Goal: Information Seeking & Learning: Learn about a topic

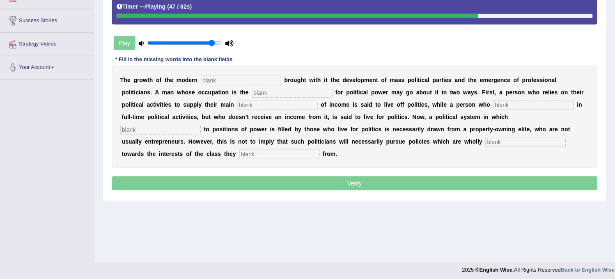
scroll to position [152, 0]
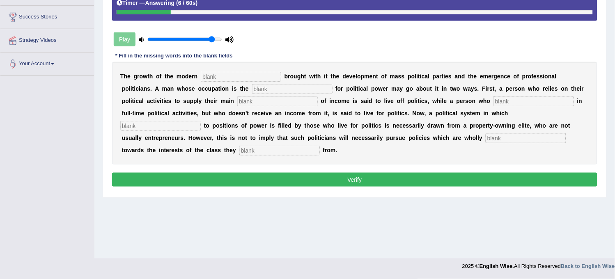
click at [239, 151] on input "text" at bounding box center [279, 151] width 80 height 10
type input "orignate"
click at [486, 141] on input "text" at bounding box center [526, 138] width 80 height 10
type input "buy"
click at [201, 121] on input "text" at bounding box center [160, 126] width 80 height 10
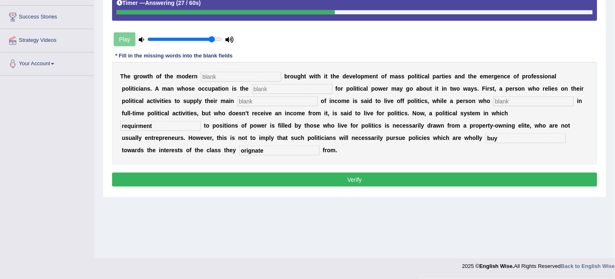
type input "requirment"
click at [494, 100] on input "text" at bounding box center [534, 102] width 80 height 10
type input "engaging"
click at [266, 99] on input "text" at bounding box center [277, 102] width 80 height 10
type input "source"
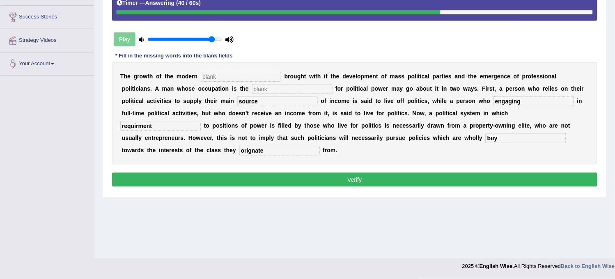
click at [272, 94] on div "T h e g r o w t h o f t h e m o d e r n b r o u g h t w i t h i t t h e d e v e…" at bounding box center [354, 113] width 485 height 103
click at [274, 91] on input "text" at bounding box center [292, 89] width 80 height 10
type input "strugle"
click at [259, 76] on input "text" at bounding box center [241, 77] width 80 height 10
type input "state"
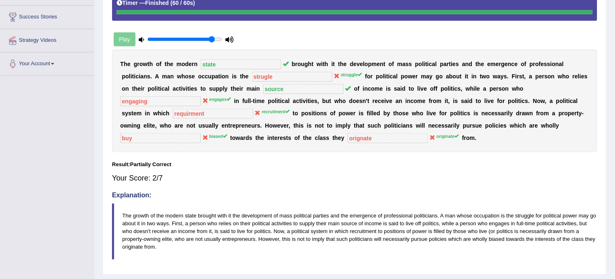
click at [315, 133] on div "T h e g r o w t h o f t h e m o d e r n state b r o u g h t w i t h i t t h e d…" at bounding box center [354, 101] width 485 height 103
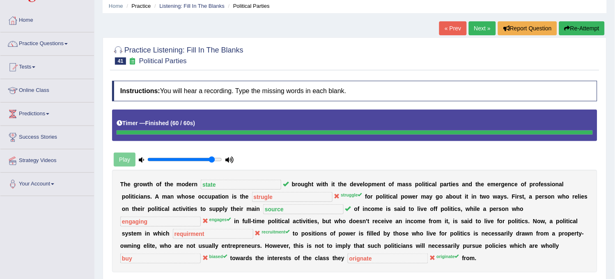
scroll to position [46, 0]
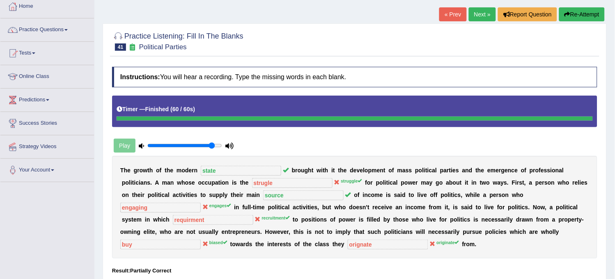
click at [400, 93] on div "Instructions: You will hear a recording. Type the missing words in each blank. …" at bounding box center [355, 220] width 490 height 314
click at [483, 17] on link "Next »" at bounding box center [482, 14] width 27 height 14
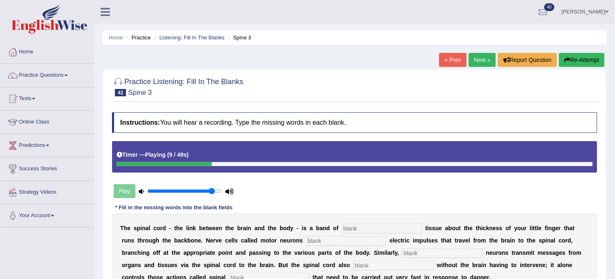
click at [584, 64] on button "Re-Attempt" at bounding box center [582, 60] width 46 height 14
click at [581, 62] on button "Re-Attempt" at bounding box center [582, 60] width 46 height 14
click at [576, 62] on button "Re-Attempt" at bounding box center [582, 60] width 46 height 14
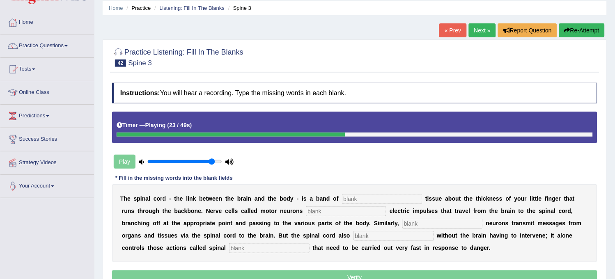
scroll to position [46, 0]
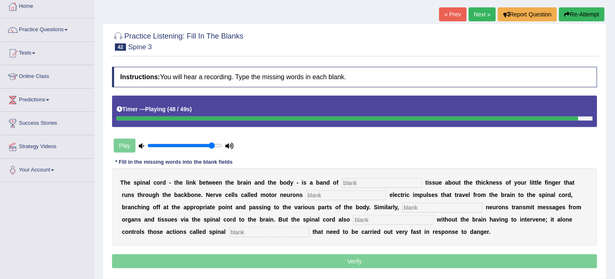
click at [293, 228] on input "text" at bounding box center [269, 233] width 80 height 10
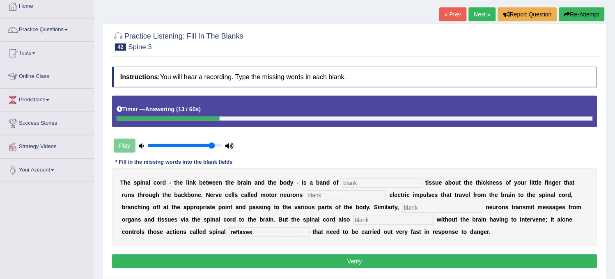
type input "reflaxes"
click at [430, 205] on input "text" at bounding box center [442, 208] width 80 height 10
type input "sencry"
click at [324, 195] on input "text" at bounding box center [346, 196] width 80 height 10
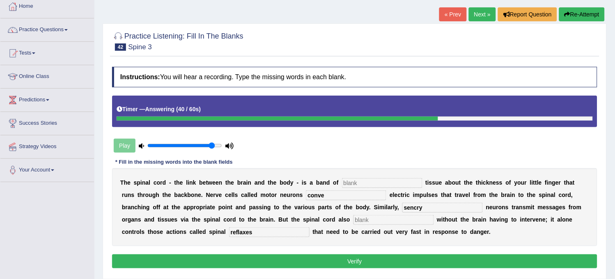
type input "conve"
click at [356, 184] on input "text" at bounding box center [382, 183] width 80 height 10
type input "nerves"
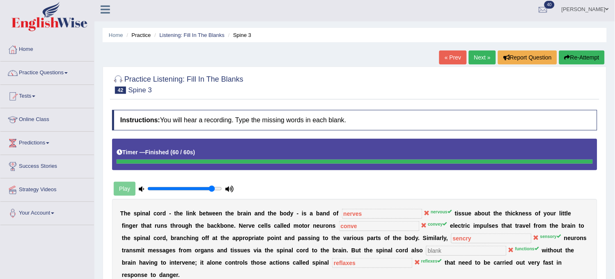
scroll to position [0, 0]
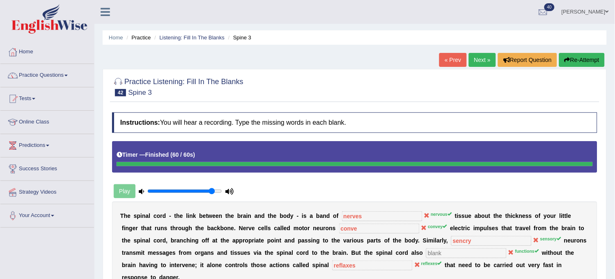
click at [590, 61] on button "Re-Attempt" at bounding box center [582, 60] width 46 height 14
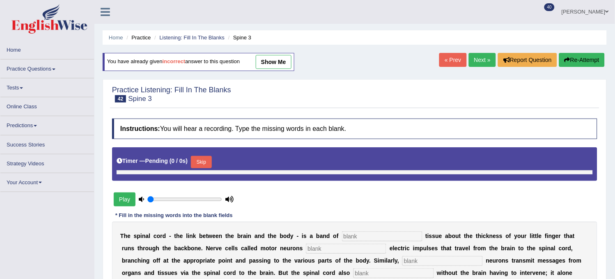
type input "0.9"
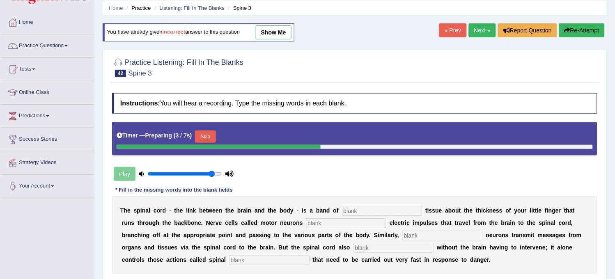
scroll to position [46, 0]
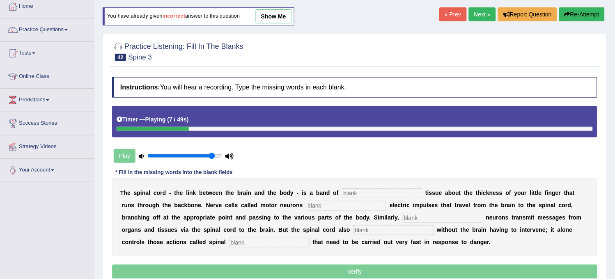
click at [399, 194] on input "text" at bounding box center [382, 193] width 80 height 10
type input "nervous"
click at [361, 206] on input "text" at bounding box center [346, 206] width 80 height 10
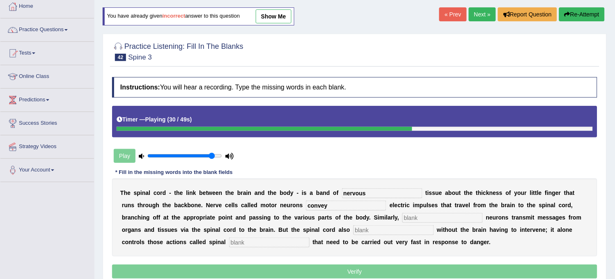
type input "convey"
click at [419, 217] on input "text" at bounding box center [442, 218] width 80 height 10
click at [413, 216] on input "senory" at bounding box center [442, 218] width 80 height 10
type input "sensory"
click at [416, 228] on input "text" at bounding box center [394, 230] width 80 height 10
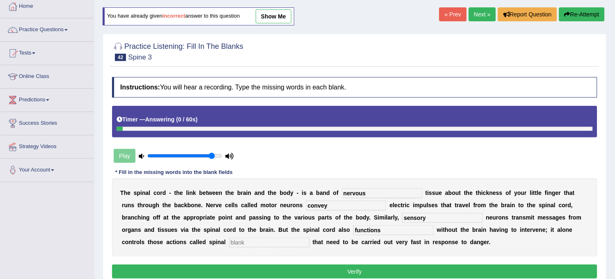
type input "functions"
click at [293, 244] on input "text" at bounding box center [269, 243] width 80 height 10
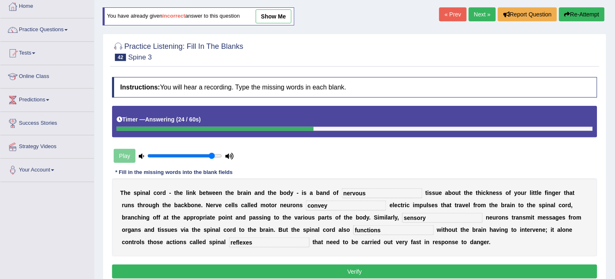
type input "reflexes"
click at [421, 270] on button "Verify" at bounding box center [354, 272] width 485 height 14
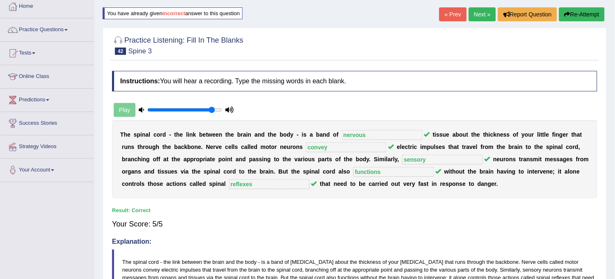
click at [480, 11] on link "Next »" at bounding box center [482, 14] width 27 height 14
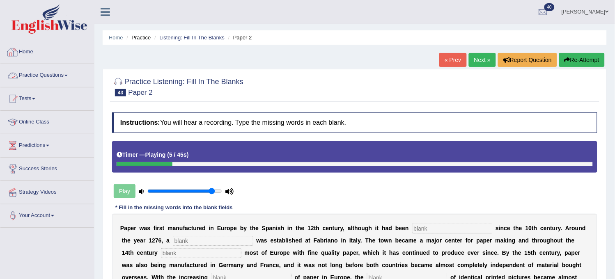
click at [73, 85] on li "Practice Questions Speaking Practice Read Aloud Repeat Sentence Describe Image …" at bounding box center [47, 75] width 94 height 23
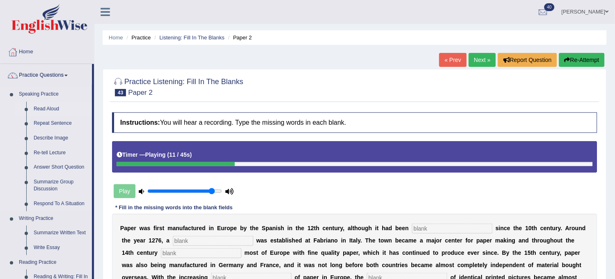
click at [57, 108] on link "Read Aloud" at bounding box center [61, 109] width 62 height 15
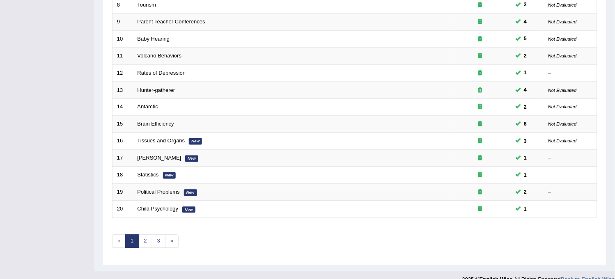
scroll to position [264, 0]
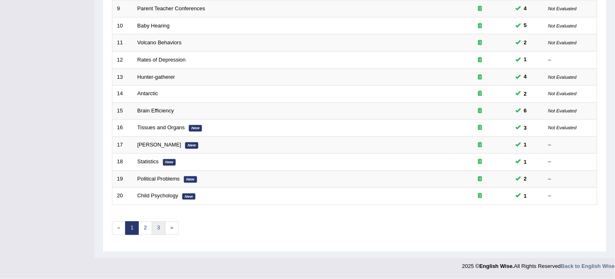
click at [161, 225] on link "3" at bounding box center [159, 229] width 14 height 14
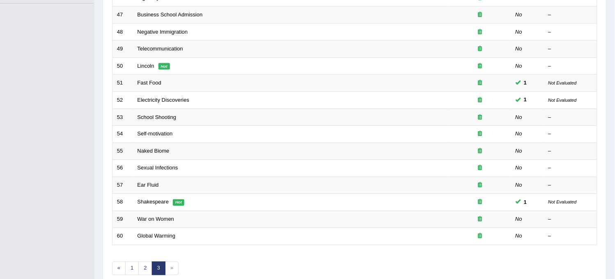
scroll to position [264, 0]
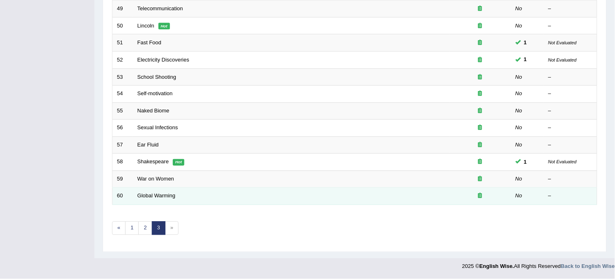
click at [153, 192] on td "Global Warming" at bounding box center [291, 196] width 317 height 17
click at [152, 199] on link "Global Warming" at bounding box center [157, 196] width 38 height 6
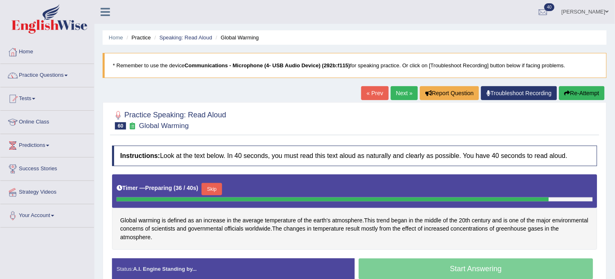
click at [222, 189] on button "Skip" at bounding box center [212, 189] width 21 height 12
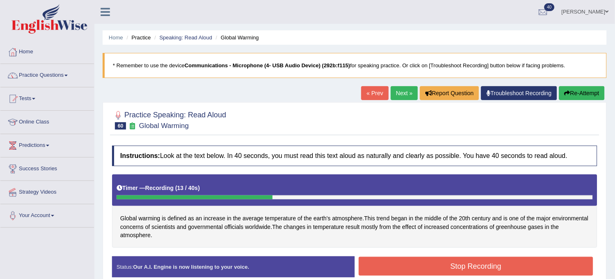
click at [571, 97] on button "Re-Attempt" at bounding box center [582, 93] width 46 height 14
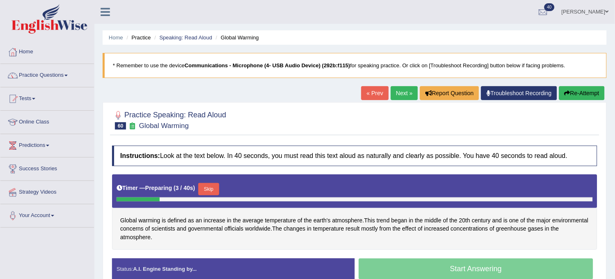
click at [215, 193] on button "Skip" at bounding box center [208, 189] width 21 height 12
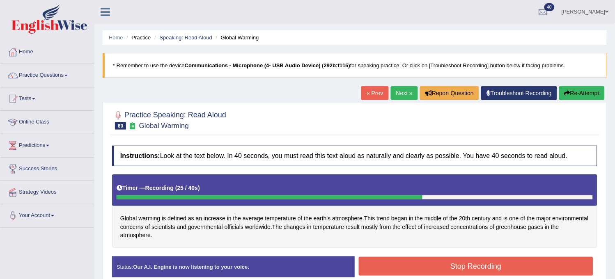
click at [399, 264] on button "Stop Recording" at bounding box center [476, 266] width 234 height 19
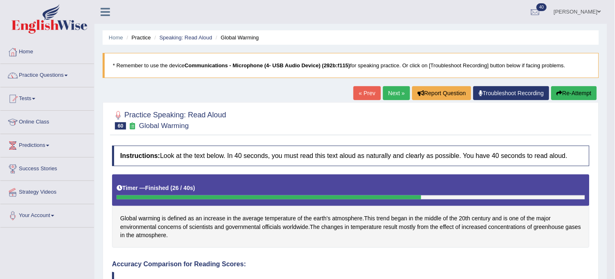
click at [391, 90] on link "Next »" at bounding box center [396, 93] width 27 height 14
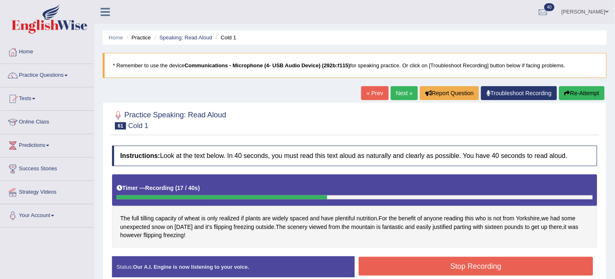
click at [590, 92] on button "Re-Attempt" at bounding box center [582, 93] width 46 height 14
click at [596, 93] on button "Re-Attempt" at bounding box center [582, 93] width 46 height 14
click at [576, 87] on button "Re-Attempt" at bounding box center [582, 93] width 46 height 14
click at [592, 94] on button "Re-Attempt" at bounding box center [582, 93] width 46 height 14
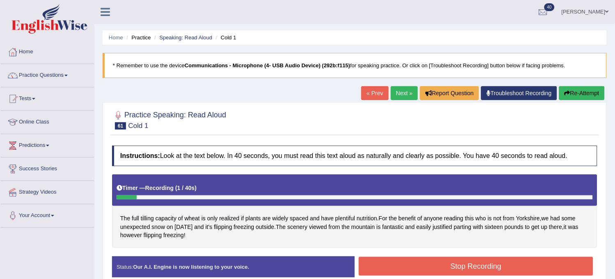
click at [591, 94] on button "Re-Attempt" at bounding box center [582, 93] width 46 height 14
drag, startPoint x: 0, startPoint y: 0, endPoint x: 591, endPoint y: 94, distance: 598.7
click at [591, 94] on button "Re-Attempt" at bounding box center [582, 93] width 46 height 14
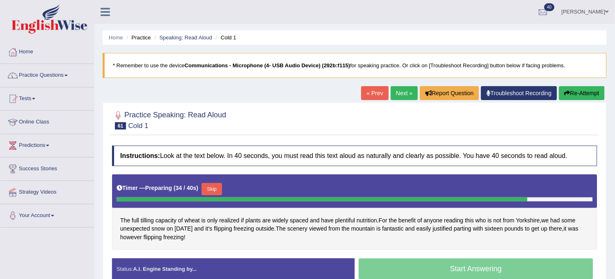
drag, startPoint x: 0, startPoint y: 0, endPoint x: 591, endPoint y: 94, distance: 598.7
click at [591, 94] on button "Re-Attempt" at bounding box center [582, 93] width 46 height 14
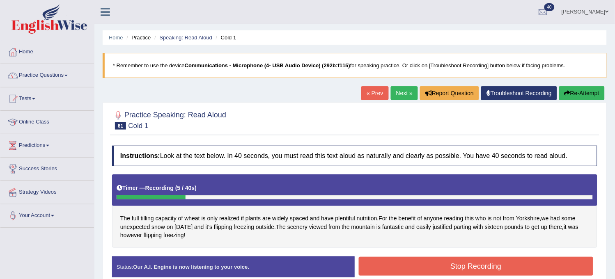
drag, startPoint x: 0, startPoint y: 0, endPoint x: 591, endPoint y: 94, distance: 598.7
click at [591, 94] on button "Re-Attempt" at bounding box center [582, 93] width 46 height 14
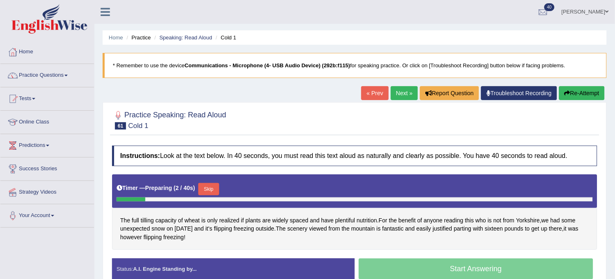
click at [205, 190] on button "Skip" at bounding box center [208, 189] width 21 height 12
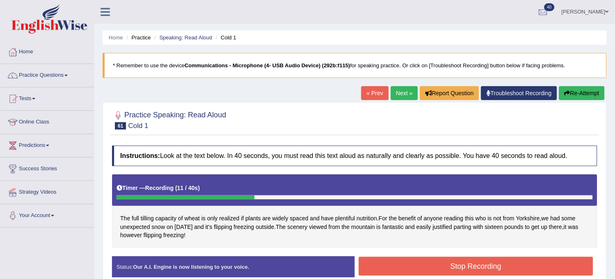
click at [586, 89] on button "Re-Attempt" at bounding box center [582, 93] width 46 height 14
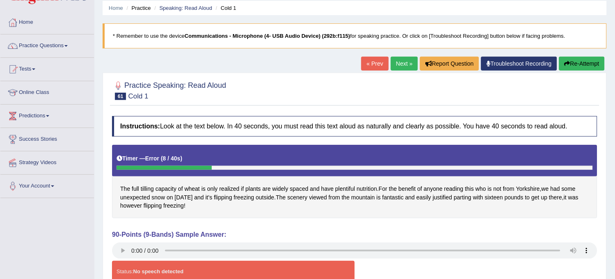
scroll to position [46, 0]
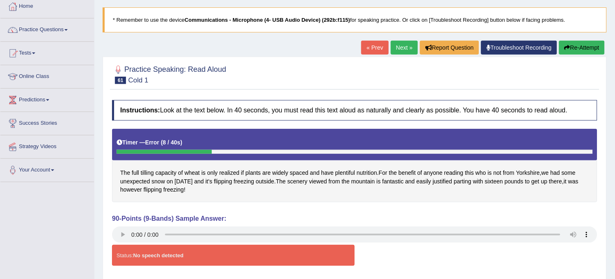
click at [584, 48] on button "Re-Attempt" at bounding box center [582, 48] width 46 height 14
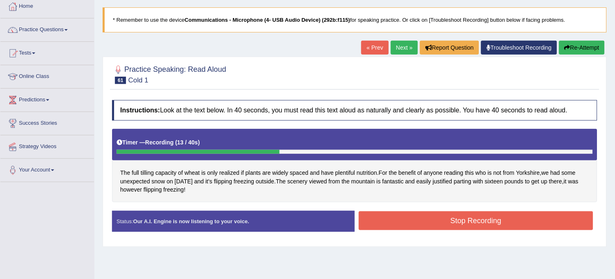
click at [407, 48] on link "Next »" at bounding box center [404, 48] width 27 height 14
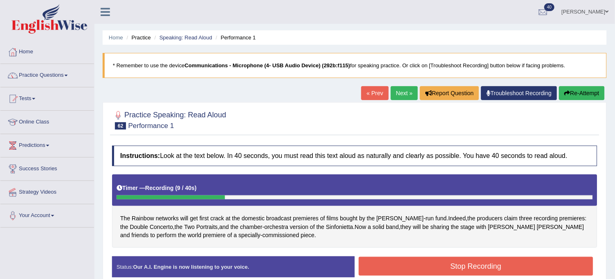
click at [586, 91] on button "Re-Attempt" at bounding box center [582, 93] width 46 height 14
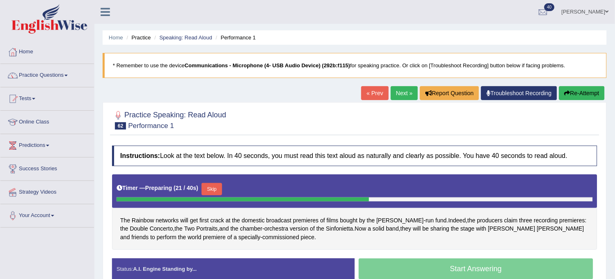
click at [399, 96] on link "Next »" at bounding box center [404, 93] width 27 height 14
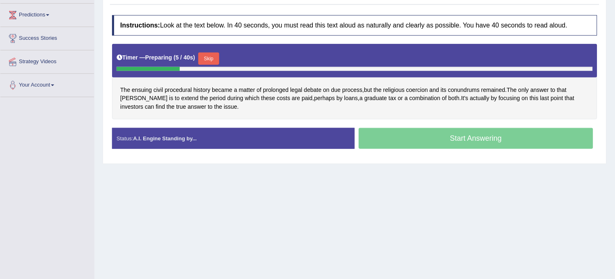
scroll to position [137, 0]
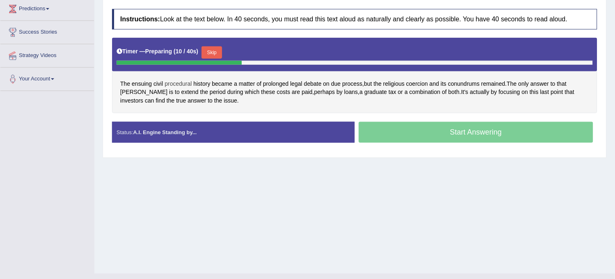
click at [180, 82] on span "procedural" at bounding box center [178, 84] width 27 height 9
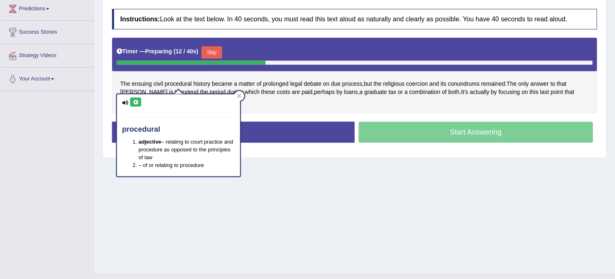
click at [133, 101] on icon at bounding box center [136, 102] width 6 height 5
click at [125, 207] on div "Home Practice Speaking: Read Aloud Costs 1 * Remember to use the device Communi…" at bounding box center [354, 68] width 521 height 411
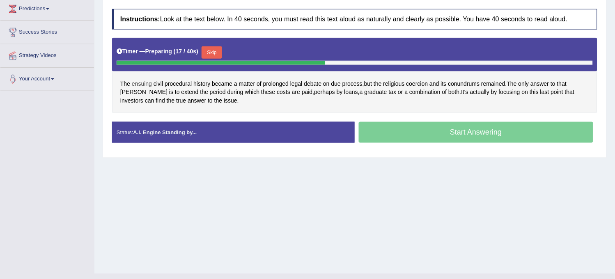
click at [148, 85] on span "ensuing" at bounding box center [142, 84] width 20 height 9
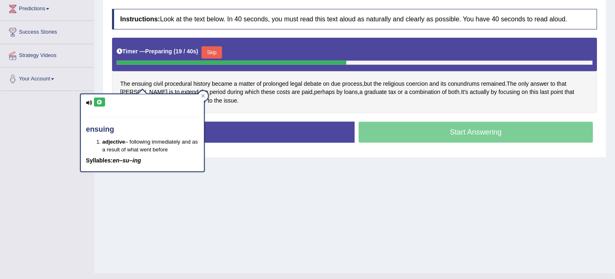
click at [97, 104] on icon at bounding box center [100, 102] width 6 height 5
click at [144, 197] on div "Home Practice Speaking: Read Aloud Costs 1 * Remember to use the device Communi…" at bounding box center [354, 68] width 521 height 411
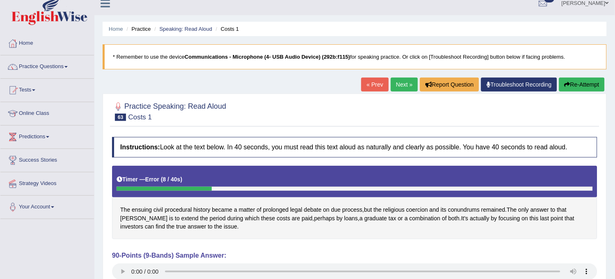
scroll to position [0, 0]
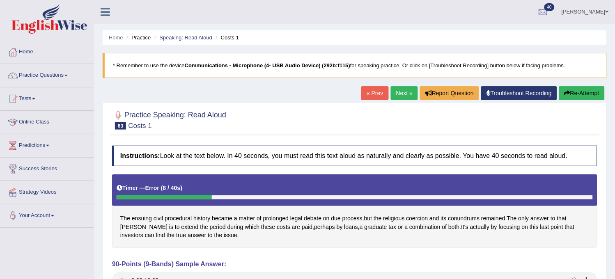
click at [568, 98] on button "Re-Attempt" at bounding box center [582, 93] width 46 height 14
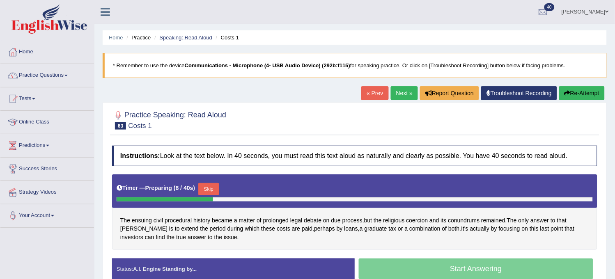
click at [193, 35] on link "Speaking: Read Aloud" at bounding box center [185, 37] width 53 height 6
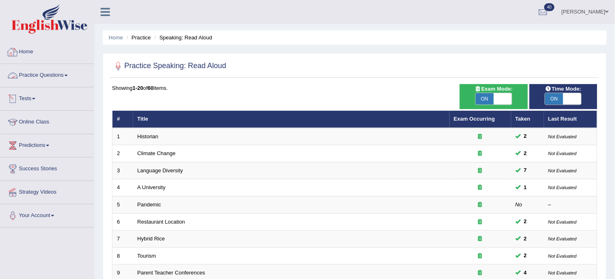
click at [48, 77] on link "Practice Questions" at bounding box center [47, 74] width 94 height 21
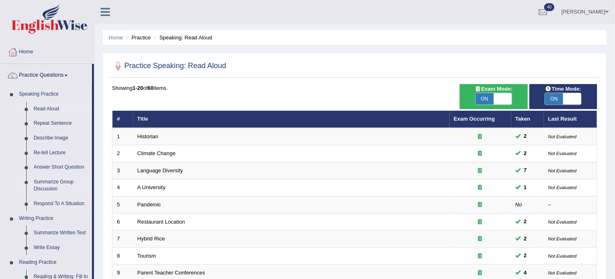
click at [46, 182] on link "Summarize Group Discussion" at bounding box center [61, 186] width 62 height 22
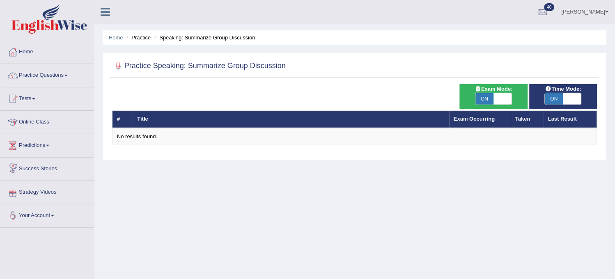
click at [482, 102] on span "ON" at bounding box center [485, 98] width 18 height 11
checkbox input "false"
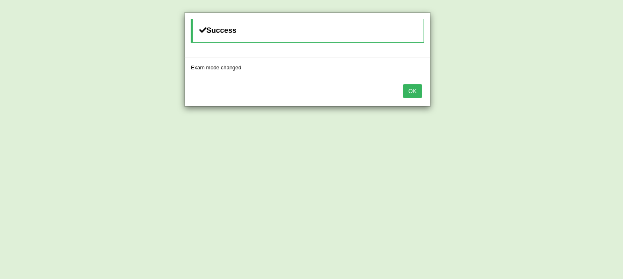
click at [417, 96] on button "OK" at bounding box center [412, 91] width 19 height 14
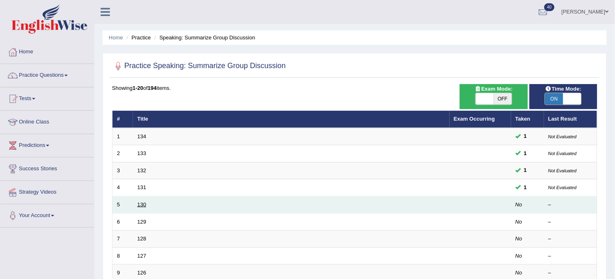
click at [145, 203] on link "130" at bounding box center [142, 205] width 9 height 6
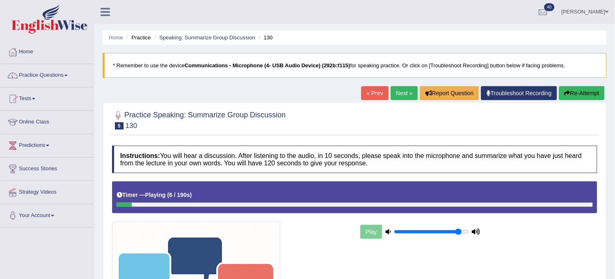
click at [401, 99] on link "Next »" at bounding box center [404, 93] width 27 height 14
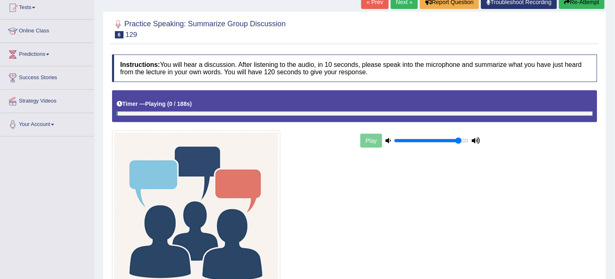
click at [379, 9] on link "« Prev" at bounding box center [374, 2] width 27 height 14
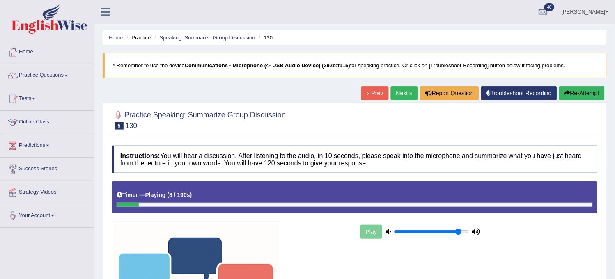
click at [396, 90] on link "Next »" at bounding box center [404, 93] width 27 height 14
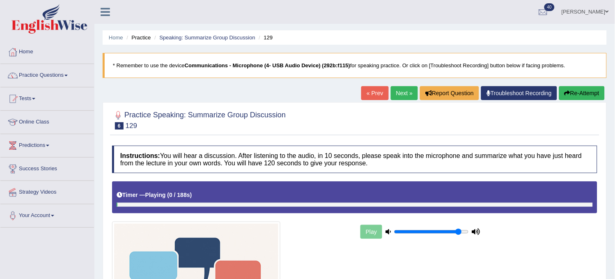
click at [369, 91] on link "« Prev" at bounding box center [374, 93] width 27 height 14
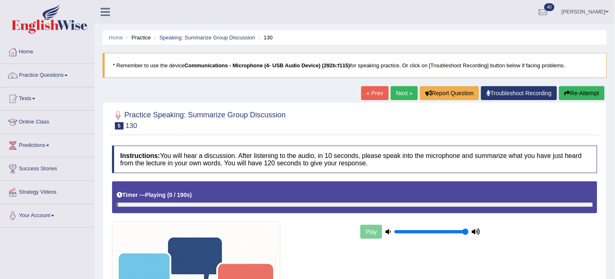
type input "1"
click at [467, 232] on input "range" at bounding box center [431, 232] width 75 height 7
click at [577, 87] on button "Re-Attempt" at bounding box center [582, 93] width 46 height 14
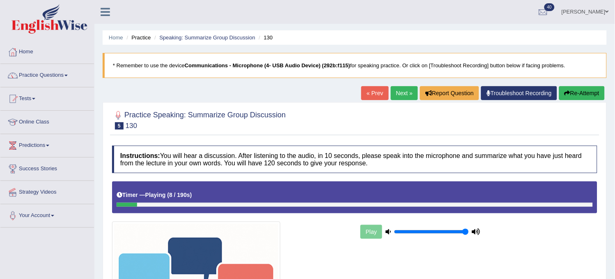
click at [591, 94] on button "Re-Attempt" at bounding box center [582, 93] width 46 height 14
drag, startPoint x: 0, startPoint y: 0, endPoint x: 591, endPoint y: 94, distance: 597.9
click at [591, 94] on button "Re-Attempt" at bounding box center [582, 93] width 46 height 14
drag, startPoint x: 0, startPoint y: 0, endPoint x: 591, endPoint y: 94, distance: 597.9
click at [591, 94] on button "Re-Attempt" at bounding box center [582, 93] width 46 height 14
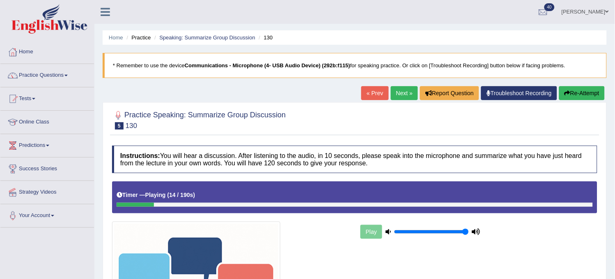
click at [591, 93] on button "Re-Attempt" at bounding box center [582, 93] width 46 height 14
click at [592, 97] on button "Re-Attempt" at bounding box center [582, 93] width 46 height 14
drag, startPoint x: 0, startPoint y: 0, endPoint x: 592, endPoint y: 97, distance: 600.1
click at [592, 97] on button "Re-Attempt" at bounding box center [582, 93] width 46 height 14
drag, startPoint x: 0, startPoint y: 0, endPoint x: 592, endPoint y: 97, distance: 600.1
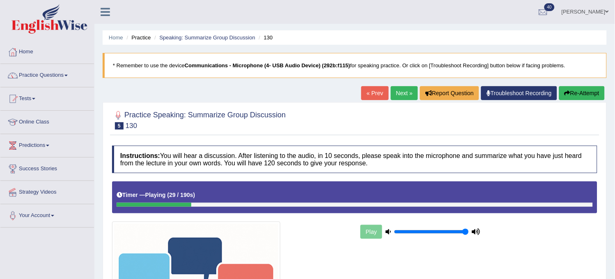
click at [592, 97] on button "Re-Attempt" at bounding box center [582, 93] width 46 height 14
click at [360, 224] on div "Play" at bounding box center [420, 232] width 123 height 21
click at [566, 91] on icon "button" at bounding box center [568, 93] width 6 height 6
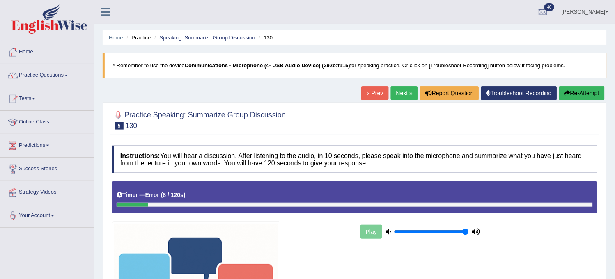
drag, startPoint x: 571, startPoint y: 85, endPoint x: 569, endPoint y: 93, distance: 8.1
click at [569, 93] on button "Re-Attempt" at bounding box center [582, 93] width 46 height 14
click at [571, 92] on button "Re-Attempt" at bounding box center [582, 93] width 46 height 14
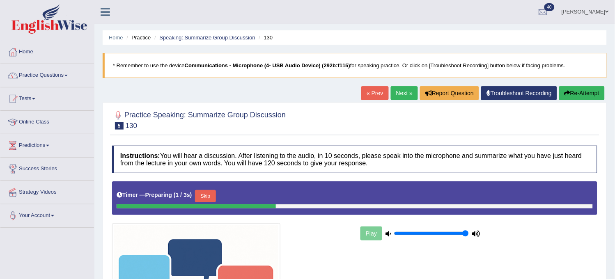
click at [218, 35] on link "Speaking: Summarize Group Discussion" at bounding box center [207, 37] width 96 height 6
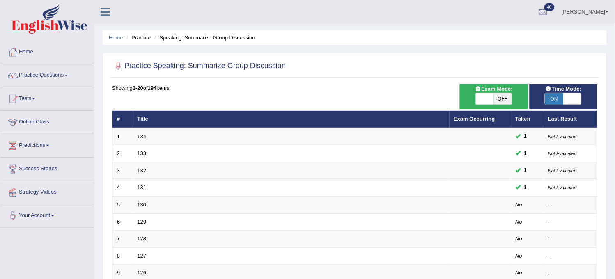
click at [556, 96] on span "ON" at bounding box center [554, 98] width 18 height 11
checkbox input "false"
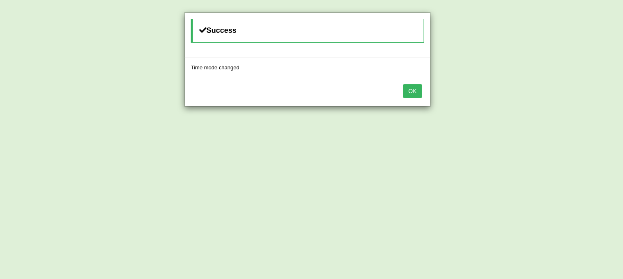
click at [414, 93] on button "OK" at bounding box center [412, 91] width 19 height 14
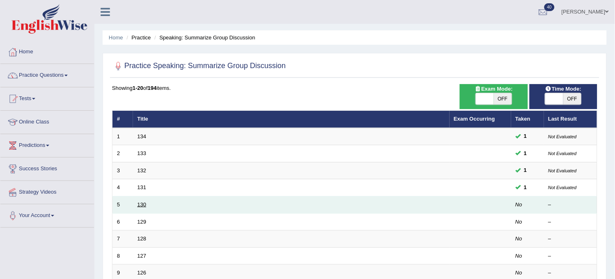
click at [140, 202] on link "130" at bounding box center [142, 205] width 9 height 6
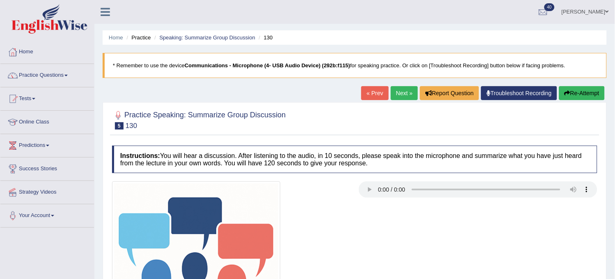
click at [399, 86] on link "Next »" at bounding box center [404, 93] width 27 height 14
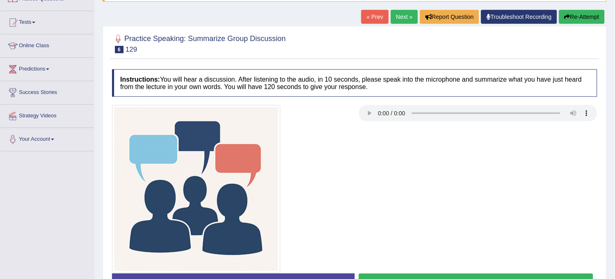
scroll to position [60, 0]
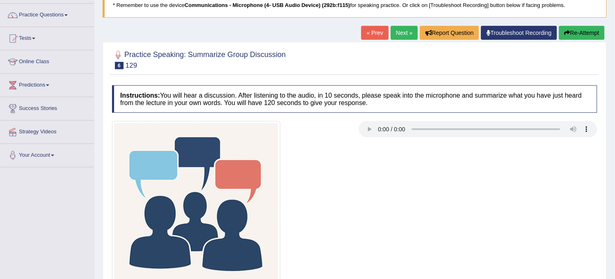
click at [370, 33] on link "« Prev" at bounding box center [374, 33] width 27 height 14
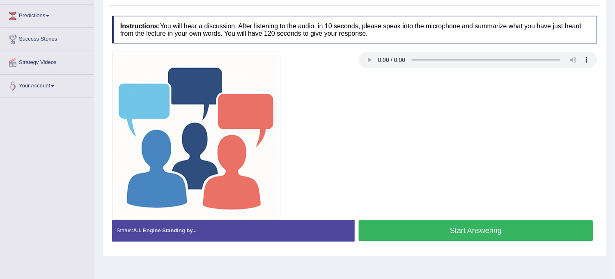
scroll to position [152, 0]
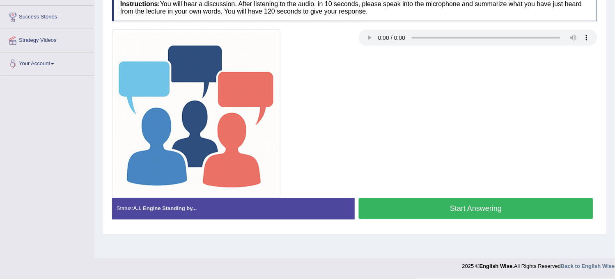
click at [368, 202] on button "Start Answering" at bounding box center [476, 208] width 234 height 21
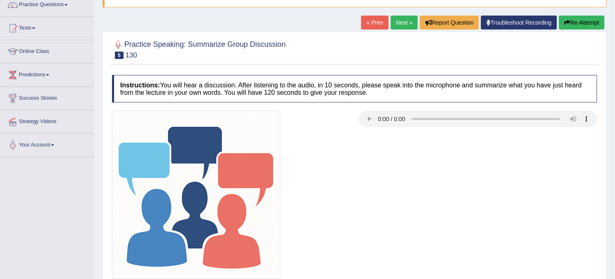
scroll to position [60, 0]
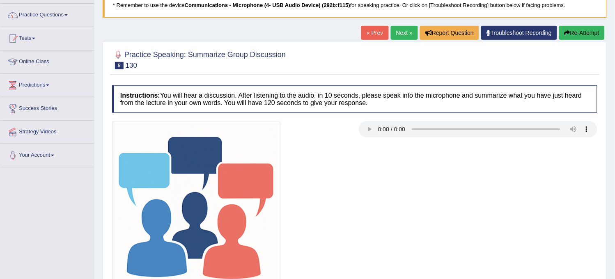
click at [567, 40] on div "« Prev Next » Report Question Troubleshoot Recording Re-Attempt" at bounding box center [484, 34] width 246 height 16
click at [573, 31] on button "Re-Attempt" at bounding box center [582, 33] width 46 height 14
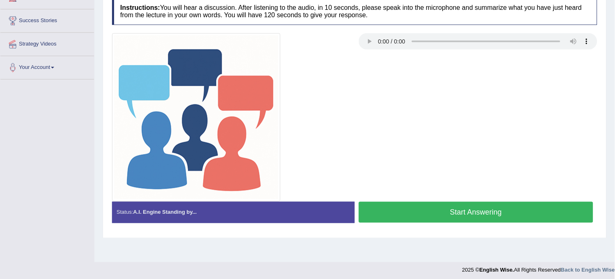
scroll to position [152, 0]
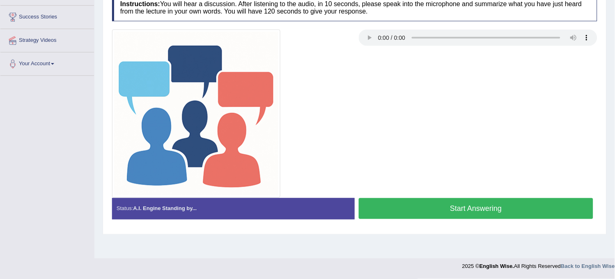
click at [393, 202] on button "Start Answering" at bounding box center [476, 208] width 234 height 21
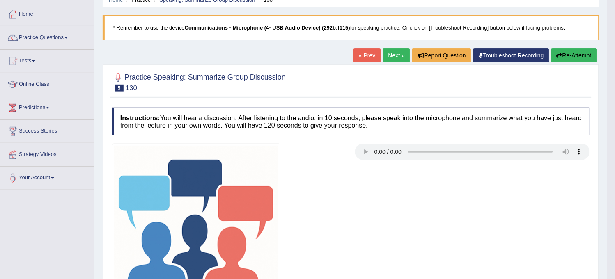
scroll to position [37, 0]
click at [571, 59] on button "Re-Attempt" at bounding box center [575, 56] width 46 height 14
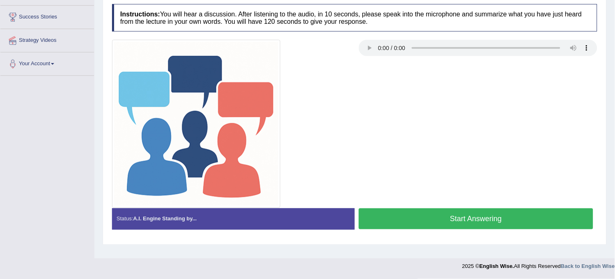
click at [404, 223] on button "Start Answering" at bounding box center [476, 219] width 234 height 21
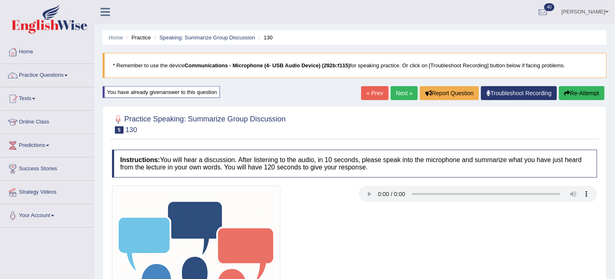
click at [576, 91] on button "Re-Attempt" at bounding box center [582, 93] width 46 height 14
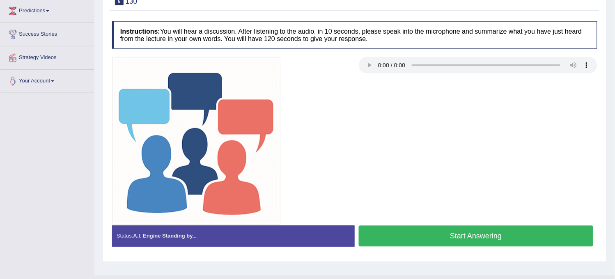
scroll to position [137, 0]
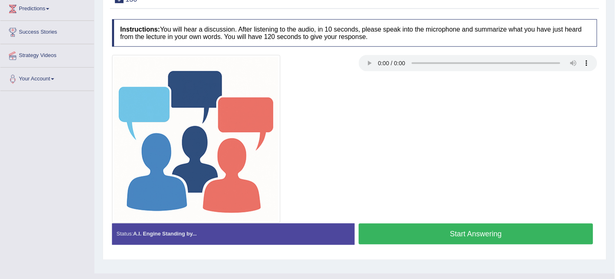
click at [433, 230] on button "Start Answering" at bounding box center [476, 234] width 234 height 21
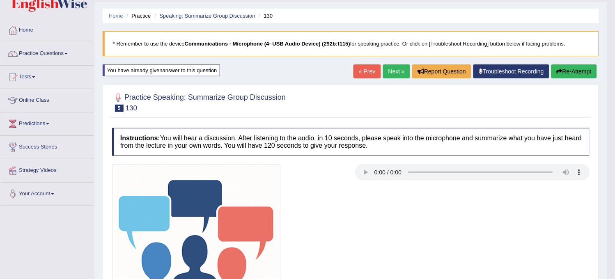
scroll to position [0, 0]
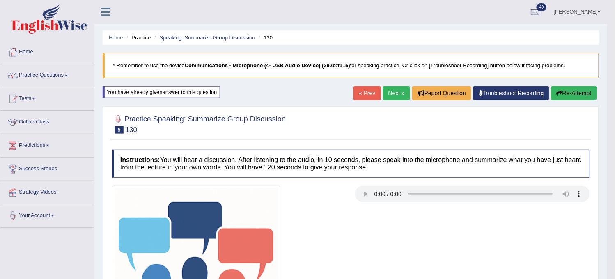
click at [572, 87] on button "Re-Attempt" at bounding box center [575, 93] width 46 height 14
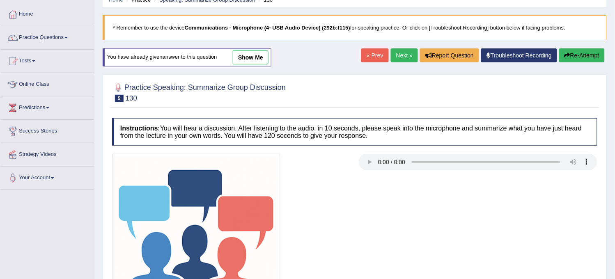
scroll to position [152, 0]
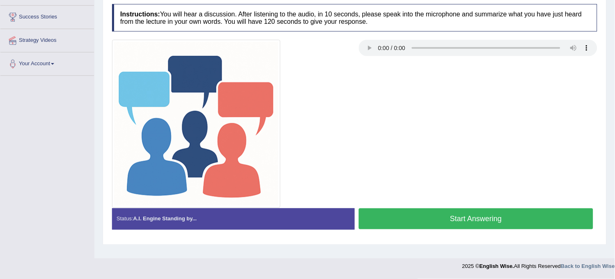
click at [399, 147] on div "Practice Speaking: Summarize Group Discussion 5 130 Instructions: You will hear…" at bounding box center [355, 103] width 504 height 284
click at [399, 226] on button "Start Answering" at bounding box center [476, 219] width 234 height 21
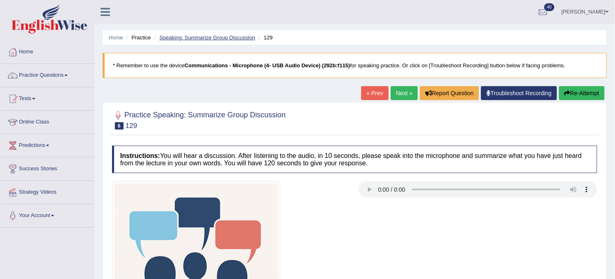
click at [226, 37] on link "Speaking: Summarize Group Discussion" at bounding box center [207, 37] width 96 height 6
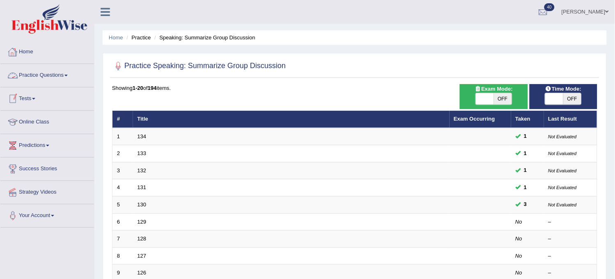
click at [67, 73] on link "Practice Questions" at bounding box center [47, 74] width 94 height 21
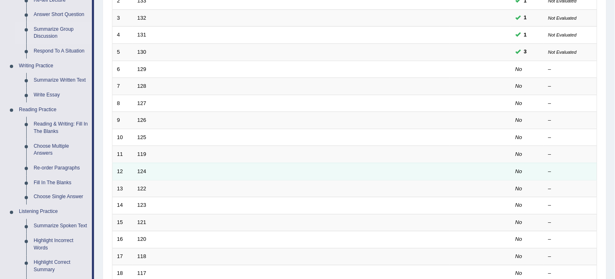
scroll to position [137, 0]
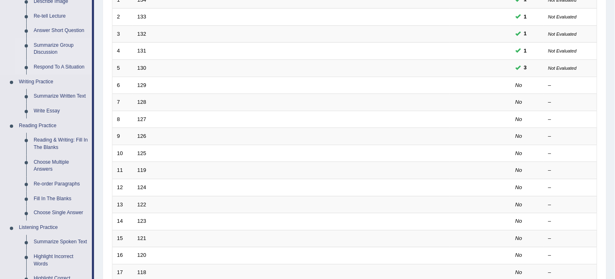
click at [67, 66] on link "Respond To A Situation" at bounding box center [61, 67] width 62 height 15
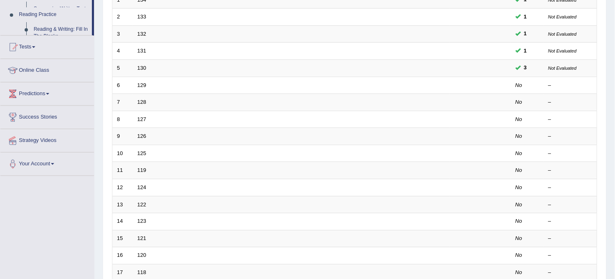
scroll to position [149, 0]
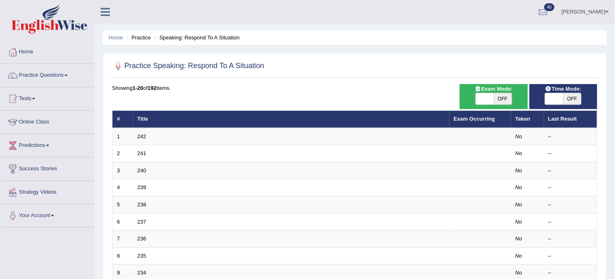
click at [505, 99] on span "OFF" at bounding box center [503, 98] width 18 height 11
checkbox input "true"
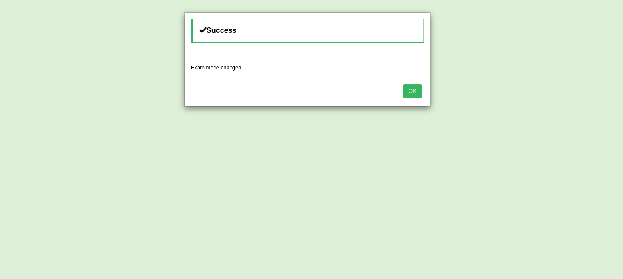
click at [412, 96] on button "OK" at bounding box center [412, 91] width 19 height 14
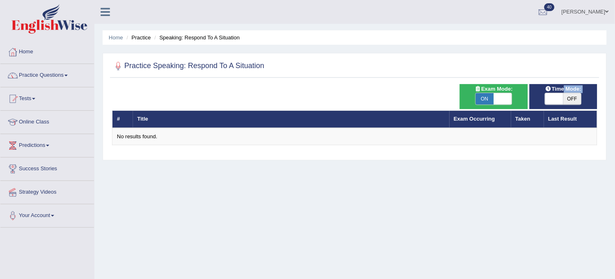
drag, startPoint x: 563, startPoint y: 92, endPoint x: 570, endPoint y: 93, distance: 7.1
click at [570, 93] on div "Time Mode: ON OFF" at bounding box center [564, 96] width 68 height 25
click at [570, 93] on span "OFF" at bounding box center [572, 98] width 18 height 11
checkbox input "true"
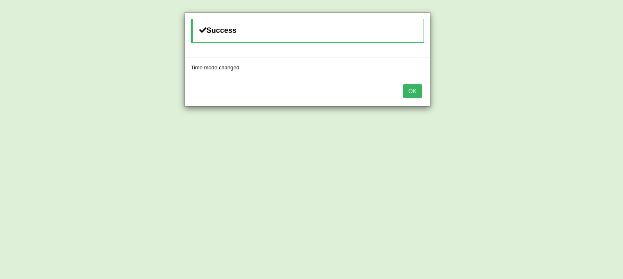
click at [410, 91] on button "OK" at bounding box center [412, 91] width 19 height 14
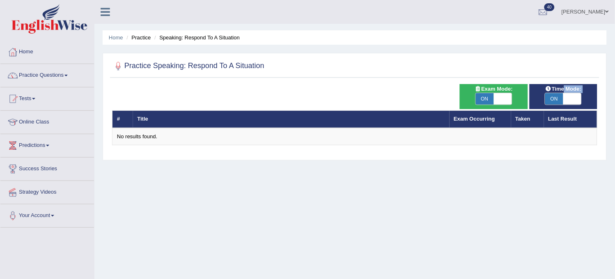
click at [482, 95] on span "ON" at bounding box center [485, 98] width 18 height 11
checkbox input "false"
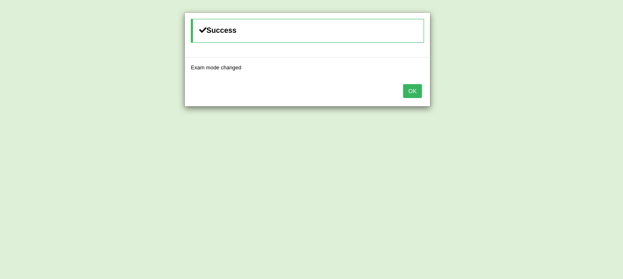
click at [408, 88] on button "OK" at bounding box center [412, 91] width 19 height 14
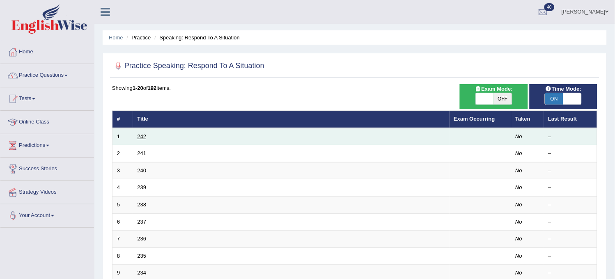
click at [138, 135] on link "242" at bounding box center [142, 136] width 9 height 6
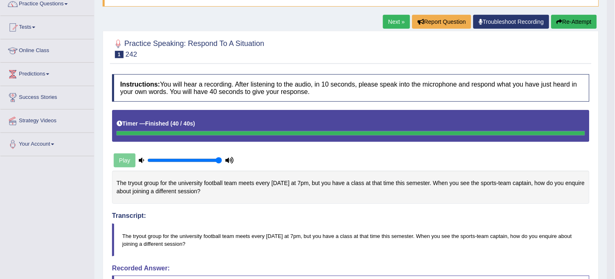
scroll to position [11, 0]
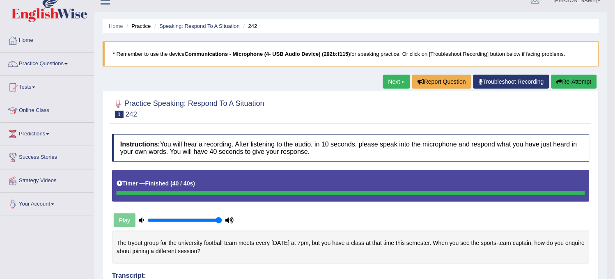
click at [574, 79] on button "Re-Attempt" at bounding box center [575, 82] width 46 height 14
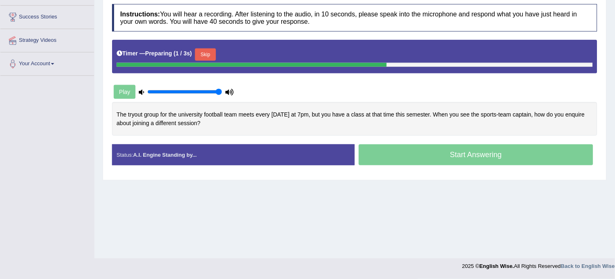
click at [412, 151] on div "Start Answering" at bounding box center [476, 156] width 243 height 23
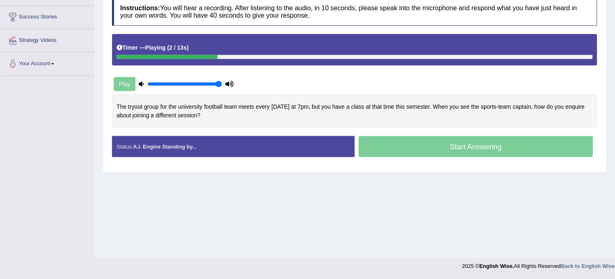
click at [412, 152] on div "Start Answering" at bounding box center [476, 147] width 243 height 23
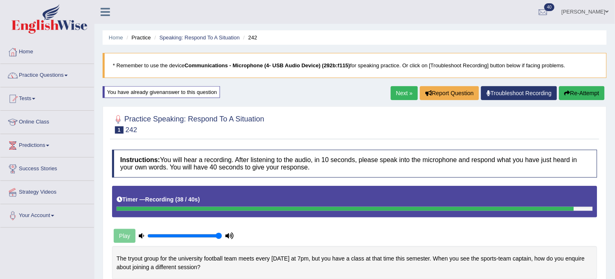
click at [569, 93] on button "Re-Attempt" at bounding box center [582, 93] width 46 height 14
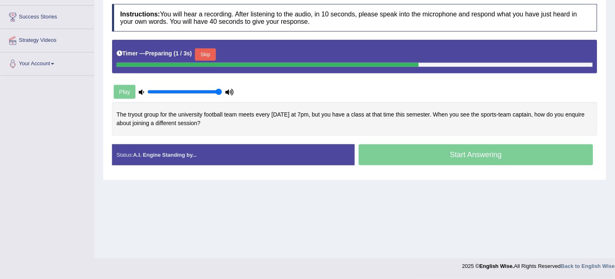
click at [212, 51] on button "Skip" at bounding box center [205, 54] width 21 height 12
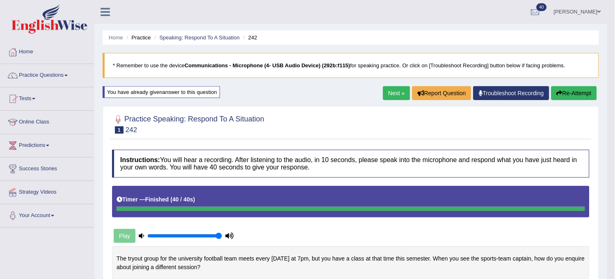
click at [393, 89] on link "Next »" at bounding box center [396, 93] width 27 height 14
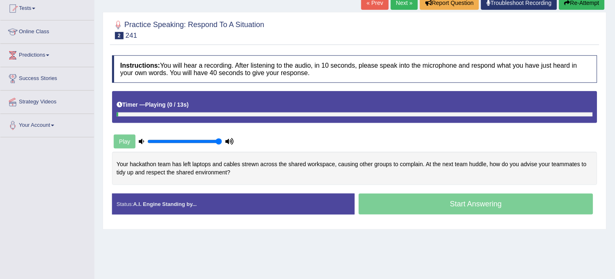
scroll to position [91, 0]
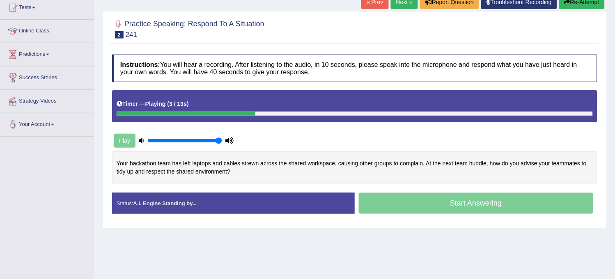
click at [402, 7] on link "Next »" at bounding box center [404, 2] width 27 height 14
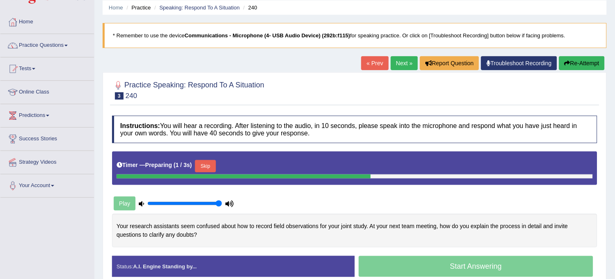
scroll to position [91, 0]
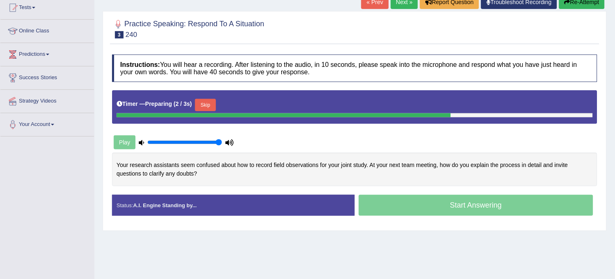
click at [342, 80] on h4 "Instructions: You will hear a recording. After listening to the audio, in 10 se…" at bounding box center [354, 69] width 485 height 28
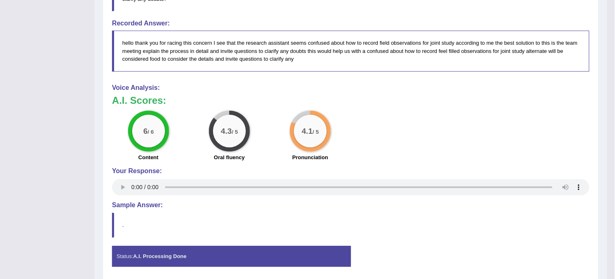
scroll to position [347, 0]
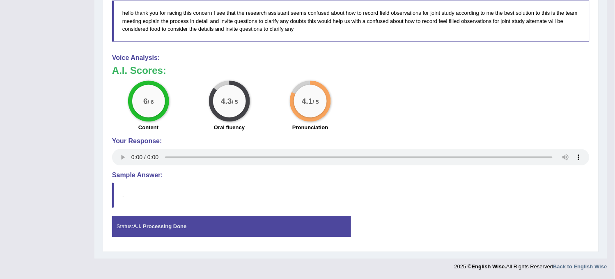
click at [476, 87] on div "6 / 6 Content 4.3 / 5 Oral fluency 4.1 / 5 Pronunciation" at bounding box center [351, 106] width 486 height 53
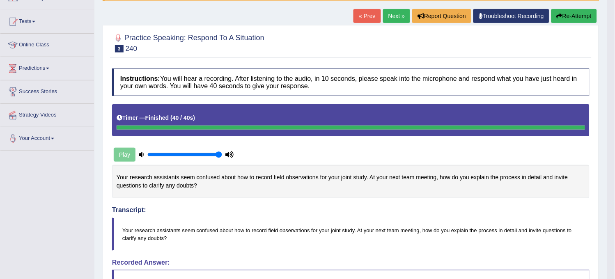
scroll to position [28, 0]
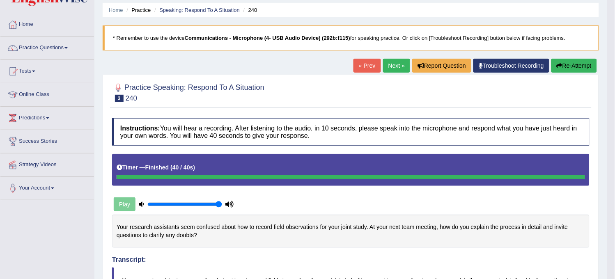
click at [573, 66] on button "Re-Attempt" at bounding box center [575, 66] width 46 height 14
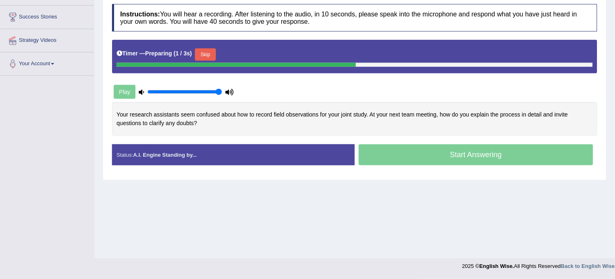
click at [211, 51] on button "Skip" at bounding box center [205, 54] width 21 height 12
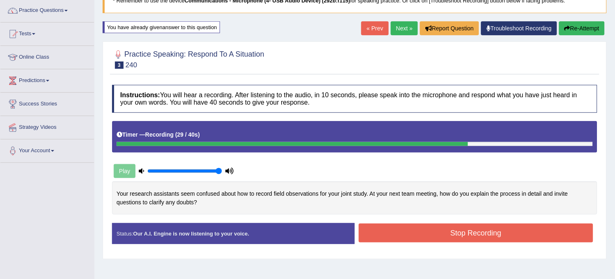
scroll to position [15, 0]
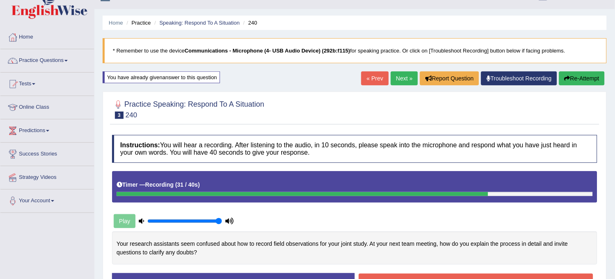
click at [581, 79] on button "Re-Attempt" at bounding box center [582, 78] width 46 height 14
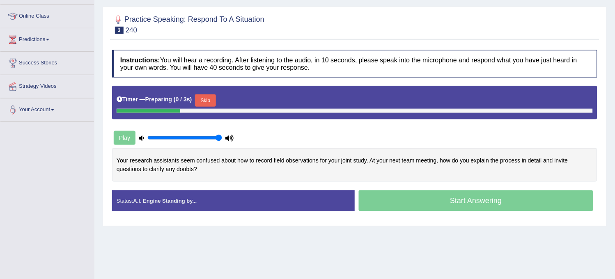
scroll to position [106, 0]
click at [202, 102] on button "Skip" at bounding box center [205, 100] width 21 height 12
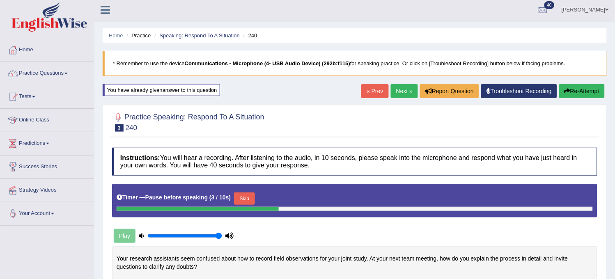
scroll to position [0, 0]
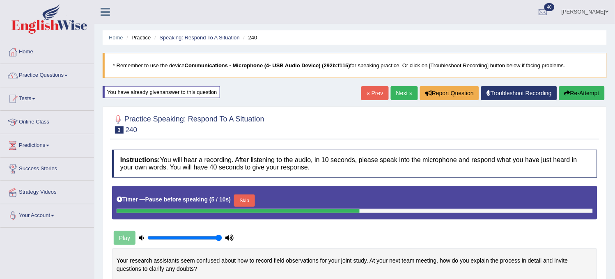
click at [397, 96] on link "Next »" at bounding box center [404, 93] width 27 height 14
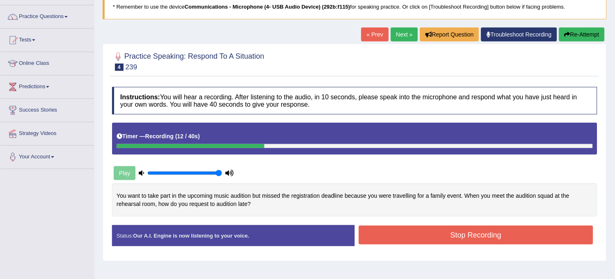
scroll to position [46, 0]
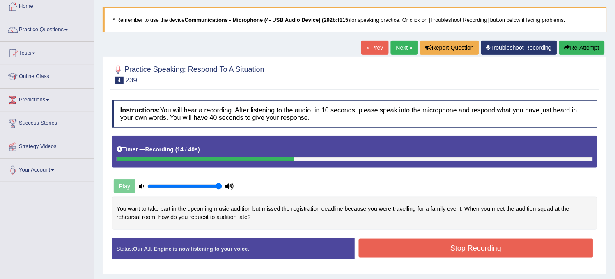
click at [588, 44] on button "Re-Attempt" at bounding box center [582, 48] width 46 height 14
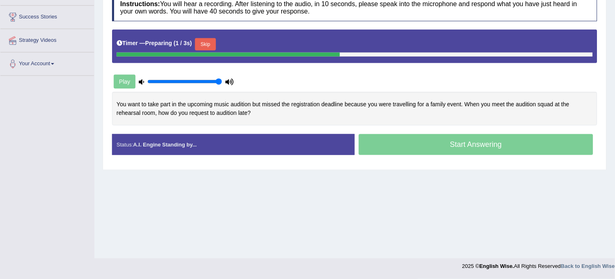
click at [204, 44] on button "Skip" at bounding box center [205, 44] width 21 height 12
click at [242, 42] on button "Skip" at bounding box center [244, 44] width 21 height 12
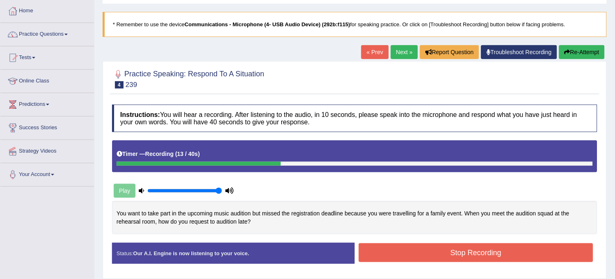
scroll to position [15, 0]
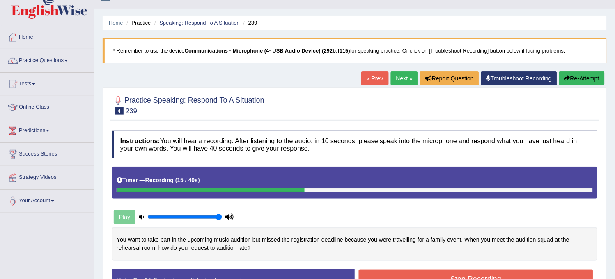
click at [571, 83] on button "Re-Attempt" at bounding box center [582, 78] width 46 height 14
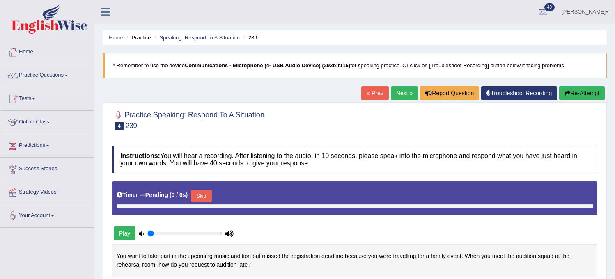
type input "1"
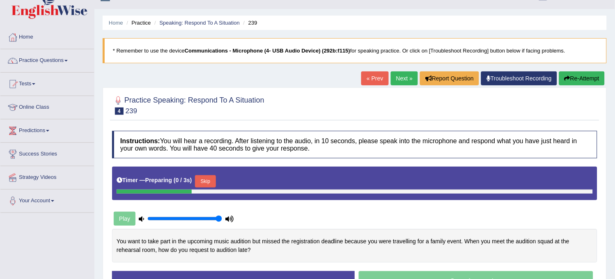
click at [202, 177] on button "Skip" at bounding box center [205, 181] width 21 height 12
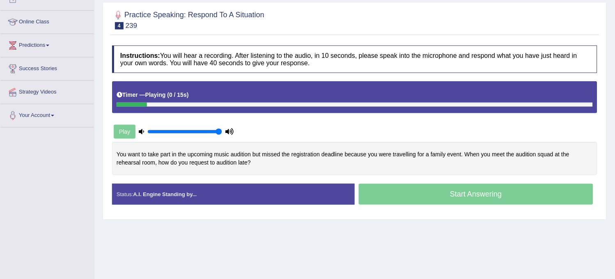
scroll to position [106, 0]
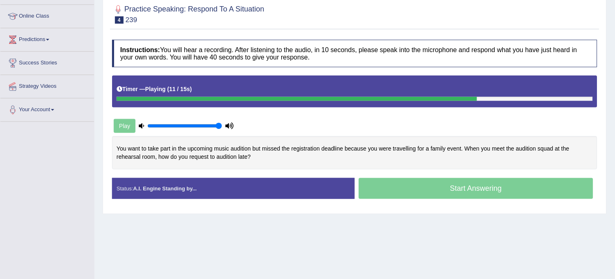
click at [400, 191] on div "Start Answering" at bounding box center [476, 189] width 243 height 23
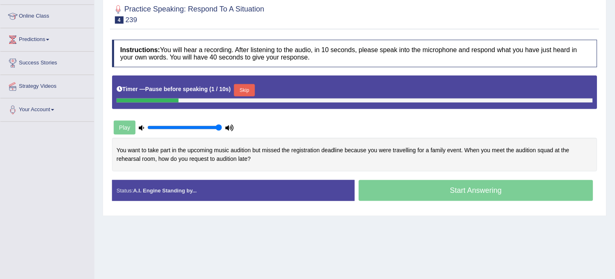
click at [247, 89] on button "Skip" at bounding box center [244, 90] width 21 height 12
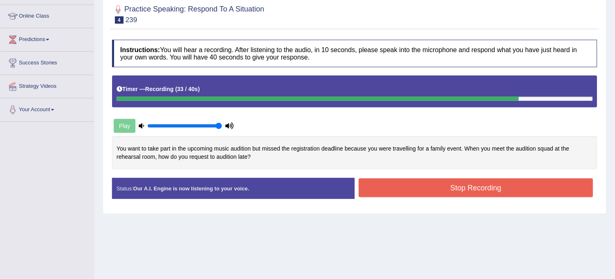
scroll to position [60, 0]
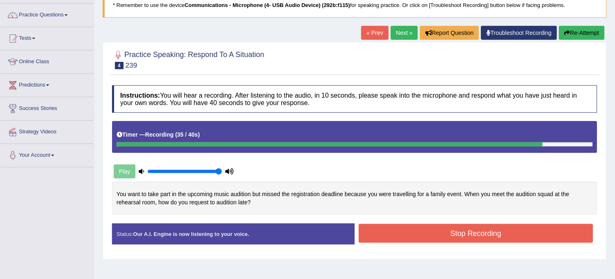
click at [581, 35] on button "Re-Attempt" at bounding box center [582, 33] width 46 height 14
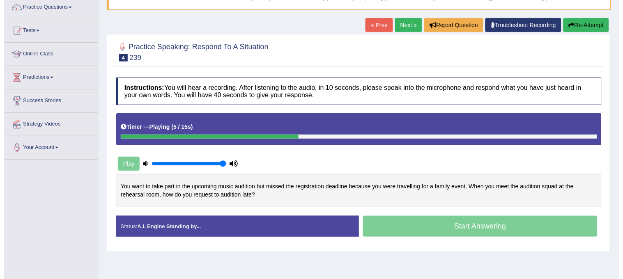
scroll to position [91, 0]
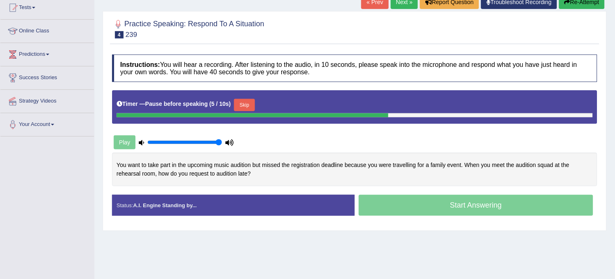
click at [250, 100] on button "Skip" at bounding box center [244, 105] width 21 height 12
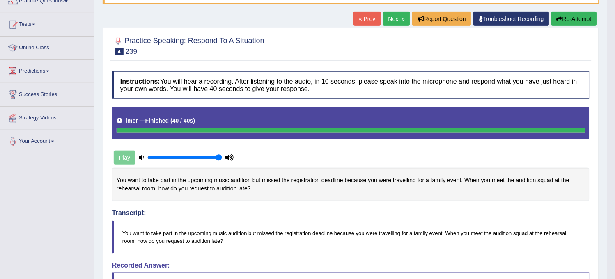
scroll to position [73, 0]
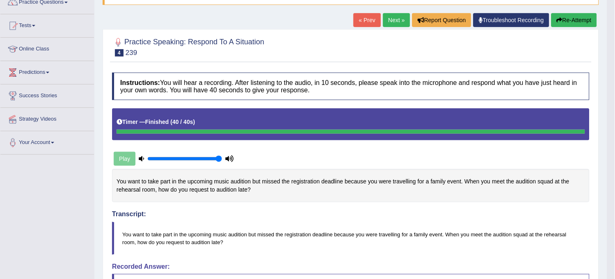
click at [576, 22] on button "Re-Attempt" at bounding box center [575, 20] width 46 height 14
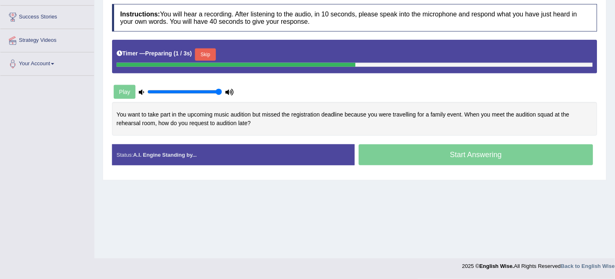
click at [216, 58] on button "Skip" at bounding box center [205, 54] width 21 height 12
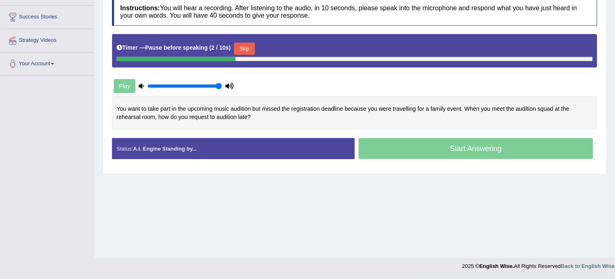
click at [253, 48] on button "Skip" at bounding box center [244, 49] width 21 height 12
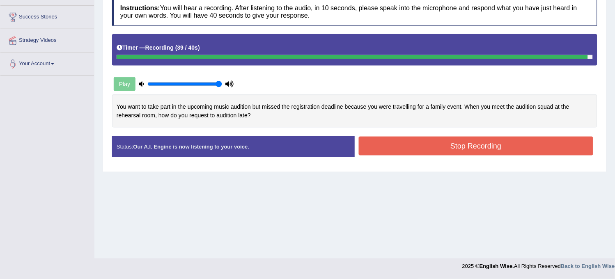
click at [428, 145] on button "Stop Recording" at bounding box center [476, 146] width 234 height 19
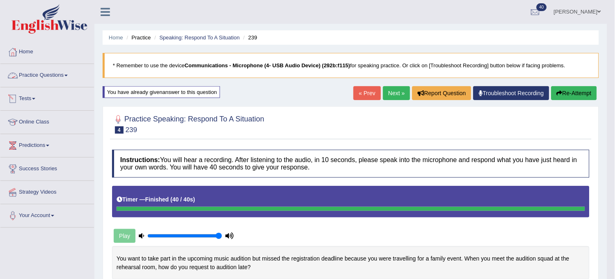
click at [58, 78] on link "Practice Questions" at bounding box center [47, 74] width 94 height 21
